Goal: Book appointment/travel/reservation

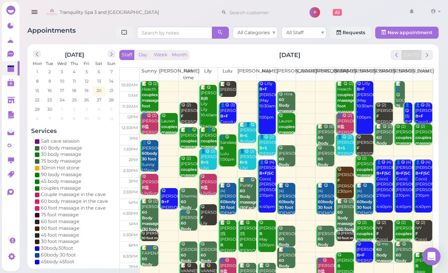
click at [420, 63] on div "Staff Day Week Month [DATE] [DATE] [PERSON_NAME] Part time [PERSON_NAME] [PERSO…" at bounding box center [275, 170] width 313 height 241
click at [429, 60] on button "next" at bounding box center [427, 55] width 12 height 10
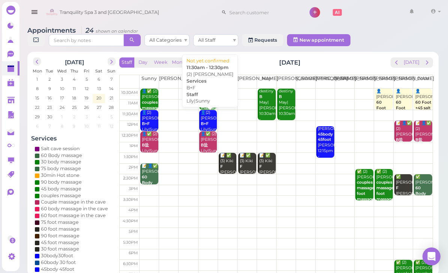
click at [210, 125] on div "👤(2) [PERSON_NAME]+F [PERSON_NAME]|Sunny 11:30am - 12:30pm" at bounding box center [208, 129] width 17 height 39
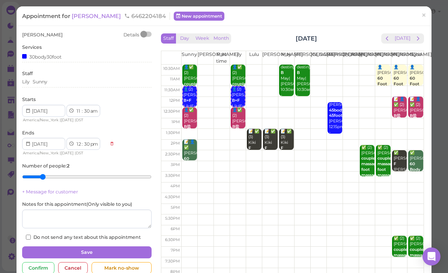
click at [410, 124] on td at bounding box center [302, 123] width 242 height 11
click at [422, 19] on span "×" at bounding box center [423, 15] width 5 height 10
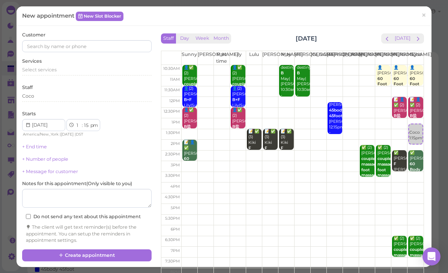
select select "00"
click at [418, 122] on div "Coco 1:00pm" at bounding box center [415, 127] width 13 height 17
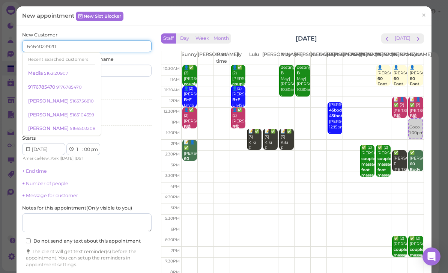
type input "6464023920"
click at [126, 75] on input at bounding box center [120, 70] width 62 height 12
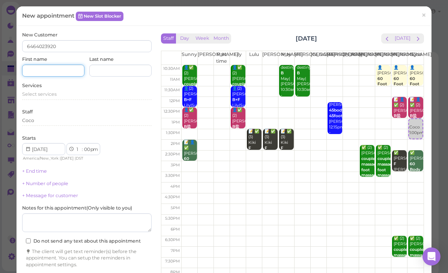
click at [57, 69] on input at bounding box center [53, 70] width 62 height 12
type input "Yashoda"
click at [117, 74] on input at bounding box center [120, 70] width 62 height 12
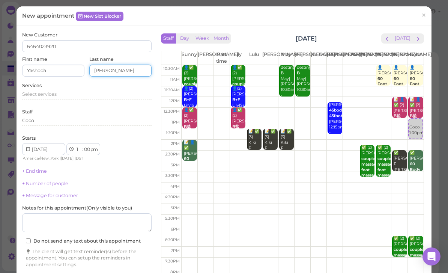
type input "[PERSON_NAME]"
click at [50, 91] on span "Select services" at bounding box center [39, 94] width 34 height 6
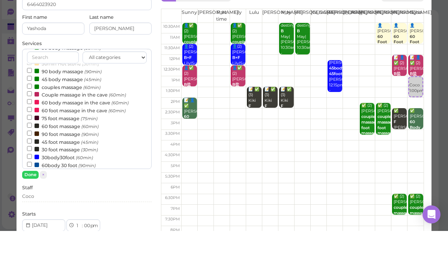
scroll to position [39, 0]
click at [64, 141] on label "60 body massage in the cave (60min)" at bounding box center [78, 145] width 102 height 8
click at [32, 141] on input "60 body massage in the cave (60min)" at bounding box center [29, 143] width 5 height 5
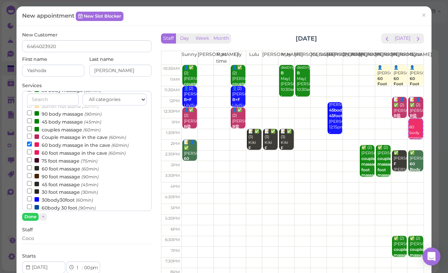
click at [31, 216] on button "Done" at bounding box center [30, 217] width 16 height 8
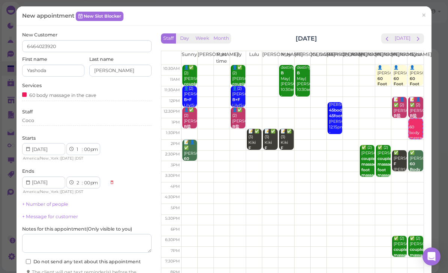
click at [58, 202] on link "+ Number of people" at bounding box center [45, 204] width 46 height 6
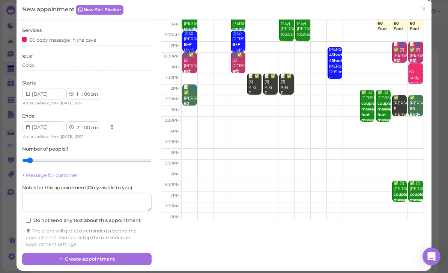
scroll to position [55, 0]
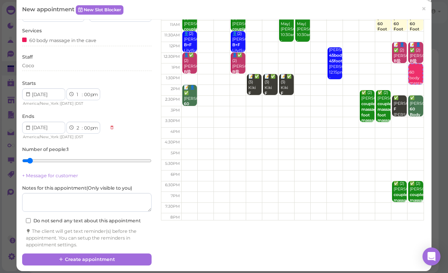
click at [120, 254] on button "Create appointment" at bounding box center [86, 259] width 129 height 12
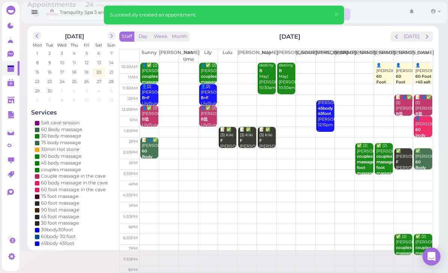
click at [418, 128] on div "👤[PERSON_NAME] 60 body massage in the cave Coco 1:00pm - 2:00pm" at bounding box center [423, 146] width 17 height 61
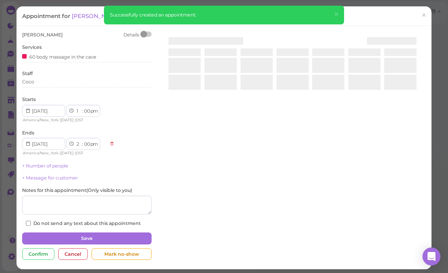
scroll to position [24, 0]
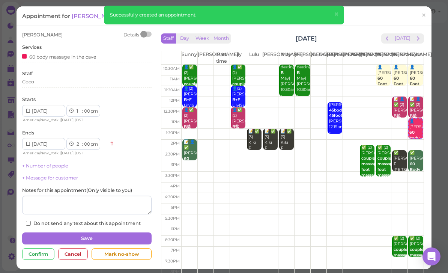
click at [84, 16] on span "[PERSON_NAME]" at bounding box center [97, 15] width 51 height 7
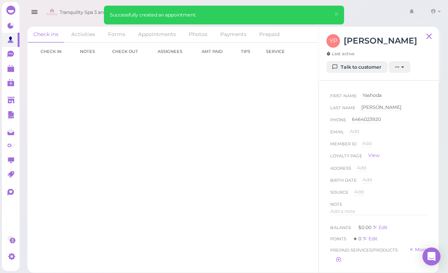
click at [366, 87] on div "First Name [GEOGRAPHIC_DATA][PERSON_NAME][GEOGRAPHIC_DATA] Last Name [PERSON_NA…" at bounding box center [379, 171] width 120 height 181
click at [365, 87] on div "First Name [GEOGRAPHIC_DATA][PERSON_NAME][GEOGRAPHIC_DATA] Last Name [PERSON_NA…" at bounding box center [379, 171] width 120 height 181
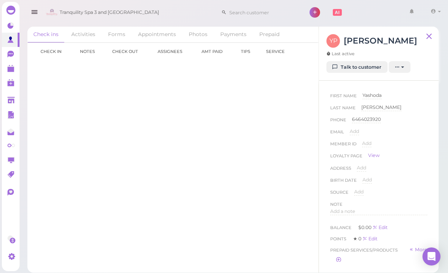
click at [358, 84] on div "First Name [GEOGRAPHIC_DATA][PERSON_NAME][GEOGRAPHIC_DATA] Last Name [PERSON_NA…" at bounding box center [379, 171] width 120 height 181
click at [357, 87] on div "First Name [GEOGRAPHIC_DATA][PERSON_NAME][GEOGRAPHIC_DATA] Last Name [PERSON_NA…" at bounding box center [379, 171] width 120 height 181
click at [358, 66] on link "Talk to customer" at bounding box center [356, 67] width 61 height 12
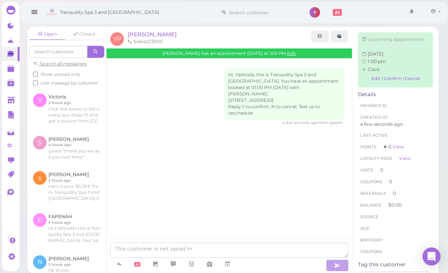
scroll to position [24, 0]
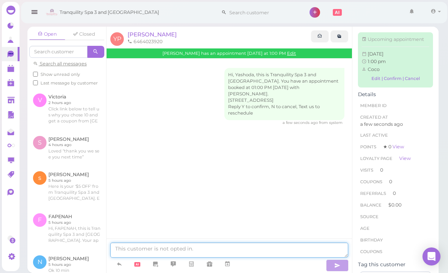
click at [155, 250] on textarea at bounding box center [229, 249] width 238 height 15
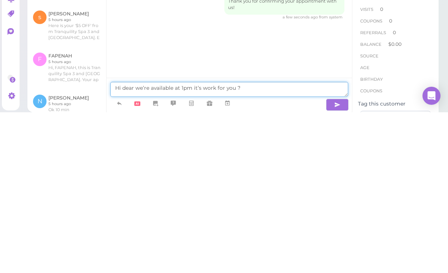
type textarea "Hi dear we’re available at 1pm it’s work for you ?"
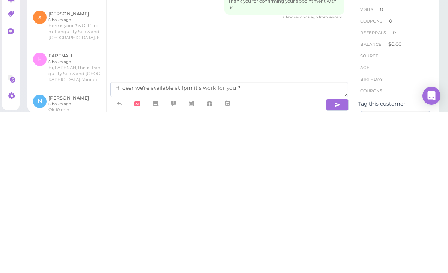
click at [337, 261] on icon "button" at bounding box center [337, 264] width 6 height 7
